Goal: Find specific page/section: Find specific page/section

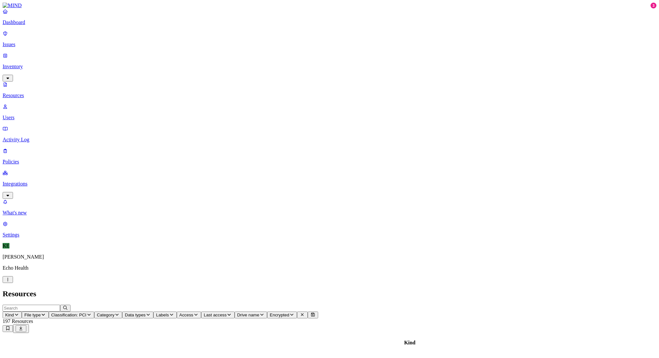
click at [21, 181] on p "Integrations" at bounding box center [330, 184] width 654 height 6
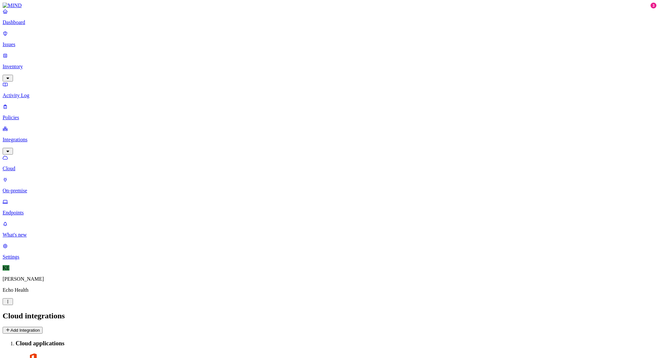
click at [27, 210] on p "Endpoints" at bounding box center [330, 213] width 654 height 6
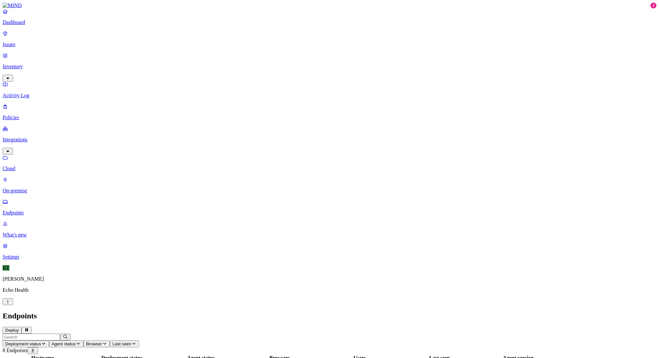
click at [154, 312] on header "Endpoints Deploy" at bounding box center [330, 323] width 654 height 22
